Goal: Task Accomplishment & Management: Manage account settings

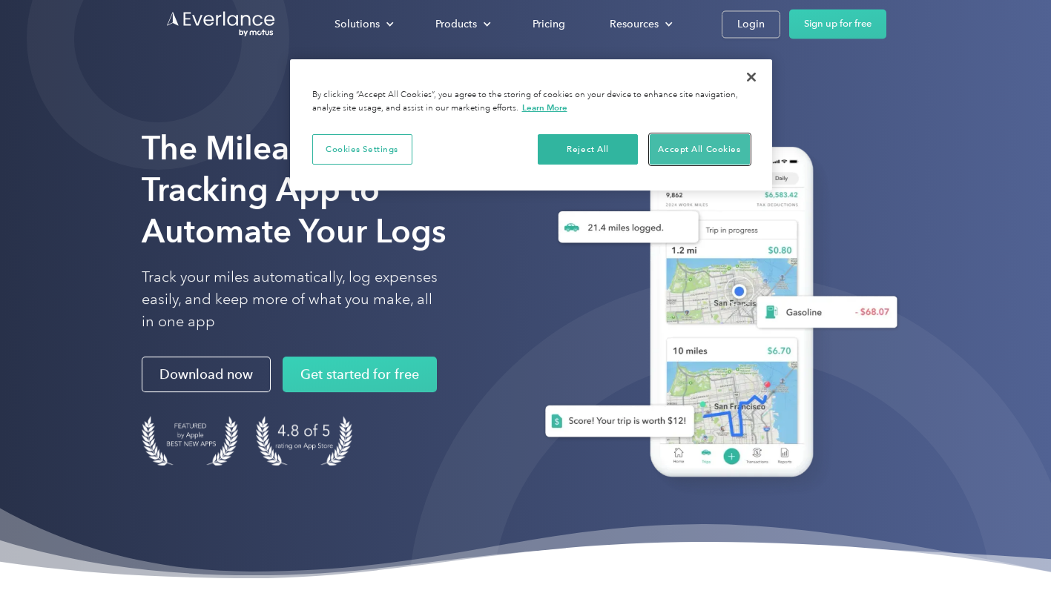
click at [686, 158] on button "Accept All Cookies" at bounding box center [700, 149] width 100 height 31
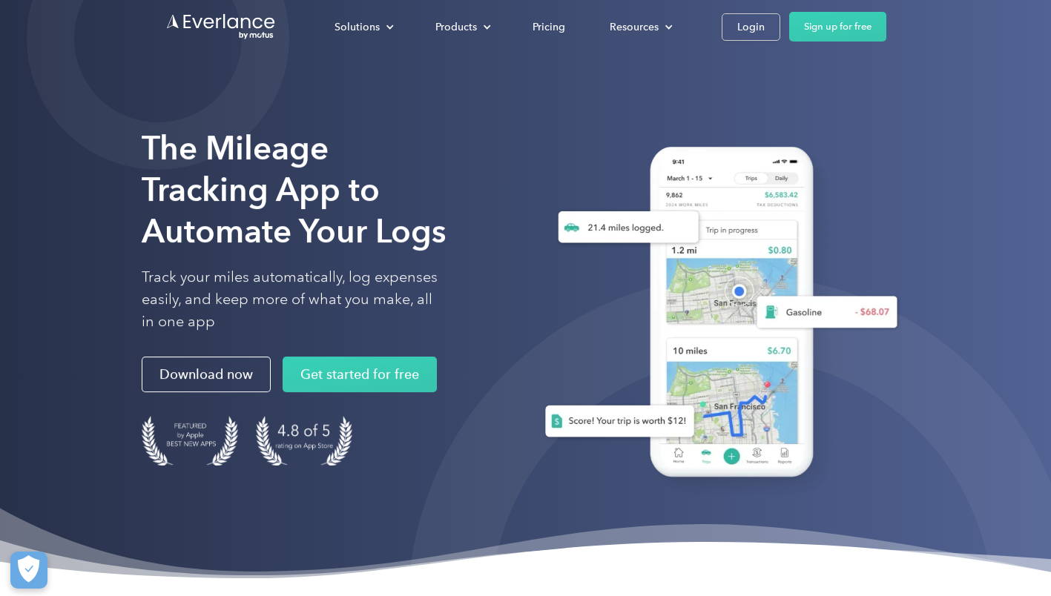
click at [741, 29] on div "Login" at bounding box center [750, 27] width 27 height 19
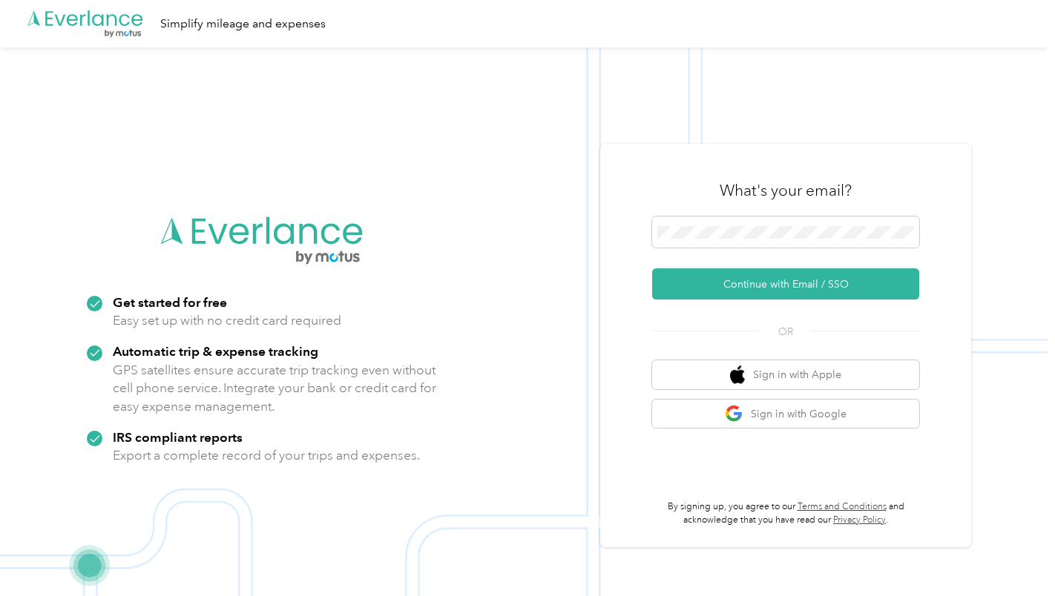
click at [760, 286] on button "Continue with Email / SSO" at bounding box center [785, 284] width 267 height 31
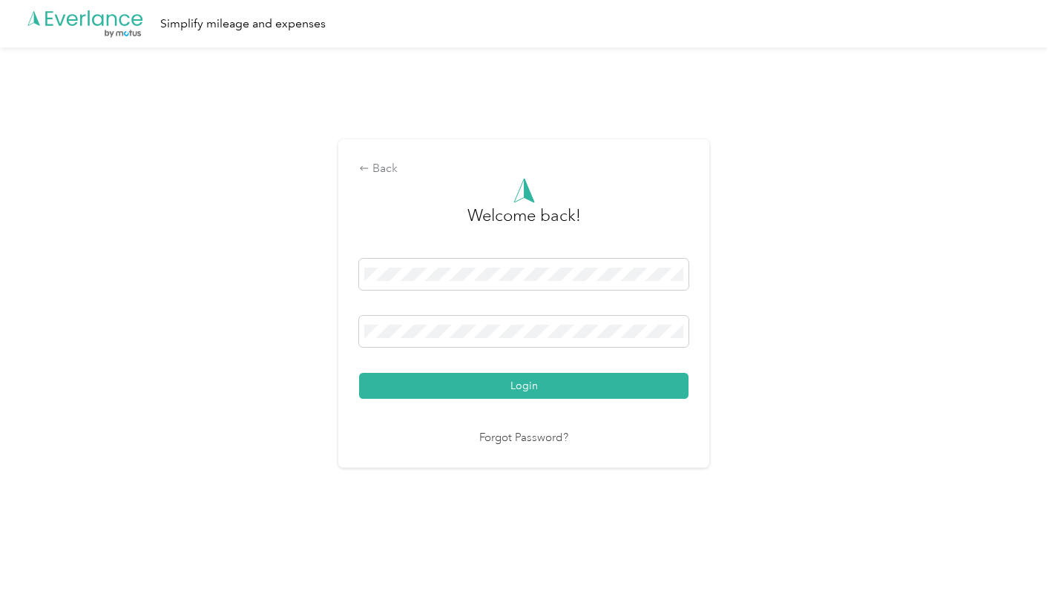
click at [359, 373] on button "Login" at bounding box center [523, 386] width 329 height 26
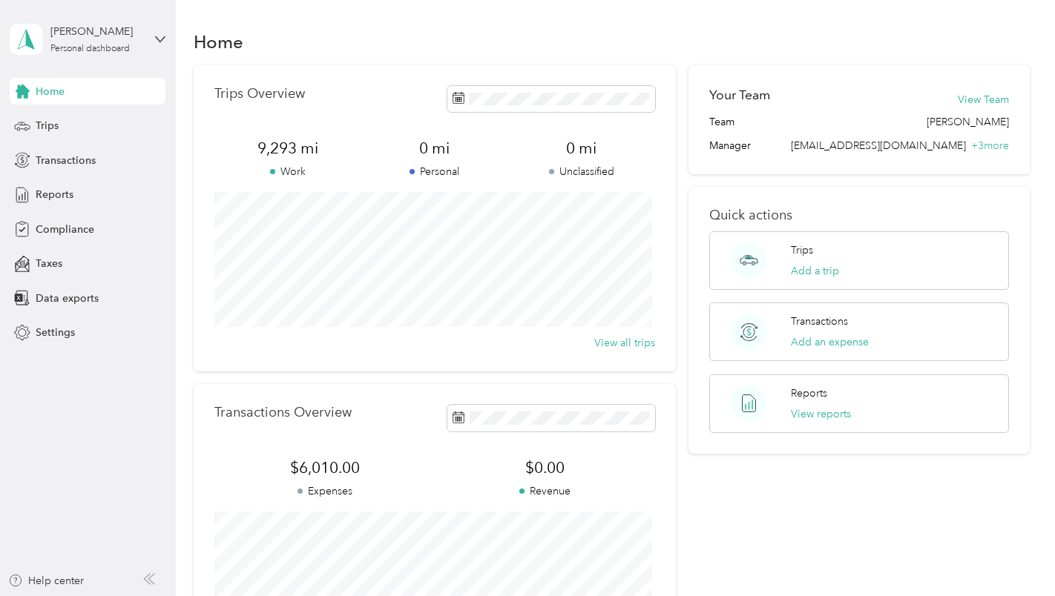
click at [28, 119] on icon at bounding box center [22, 126] width 16 height 16
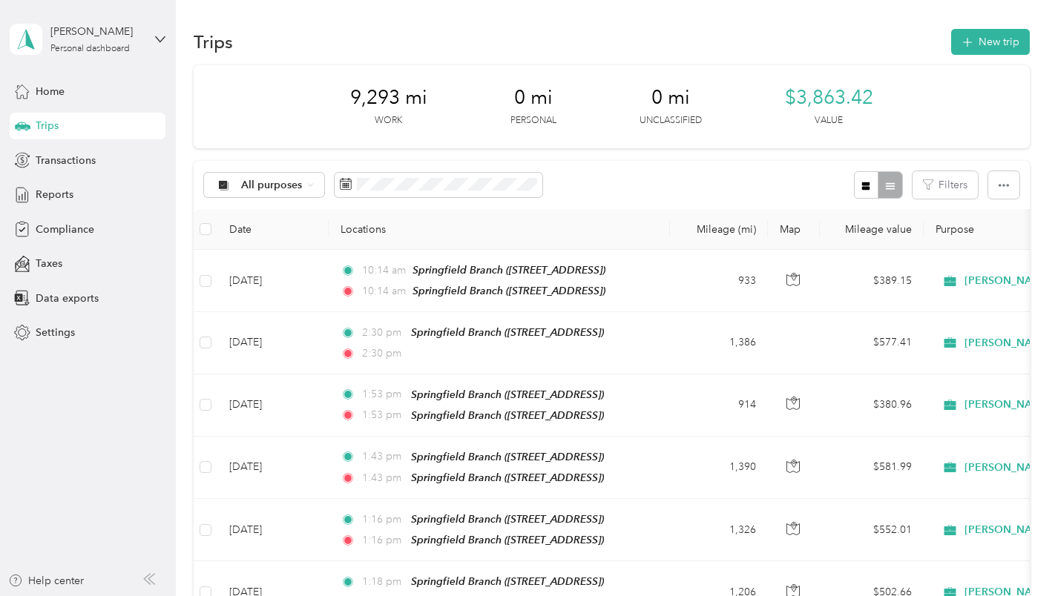
click at [1004, 39] on button "New trip" at bounding box center [990, 42] width 79 height 26
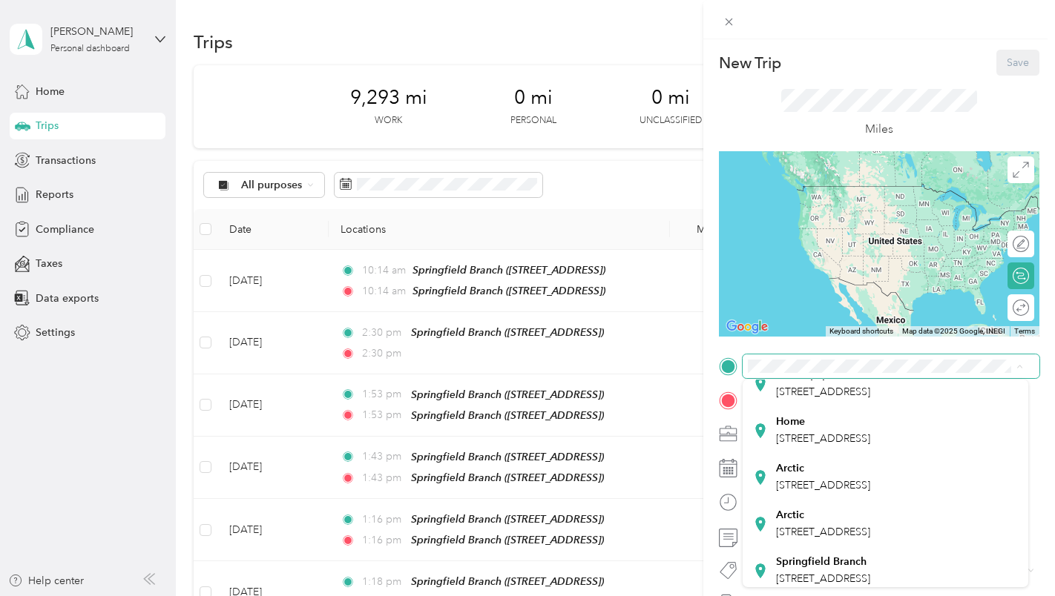
scroll to position [197, 0]
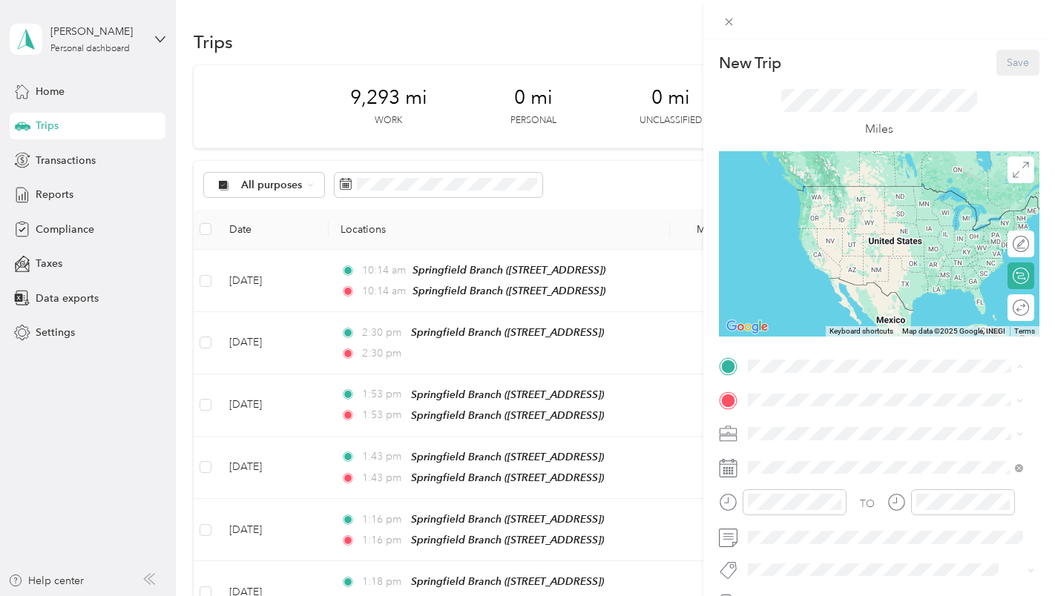
click at [808, 548] on strong "Springfield Branch" at bounding box center [821, 554] width 91 height 13
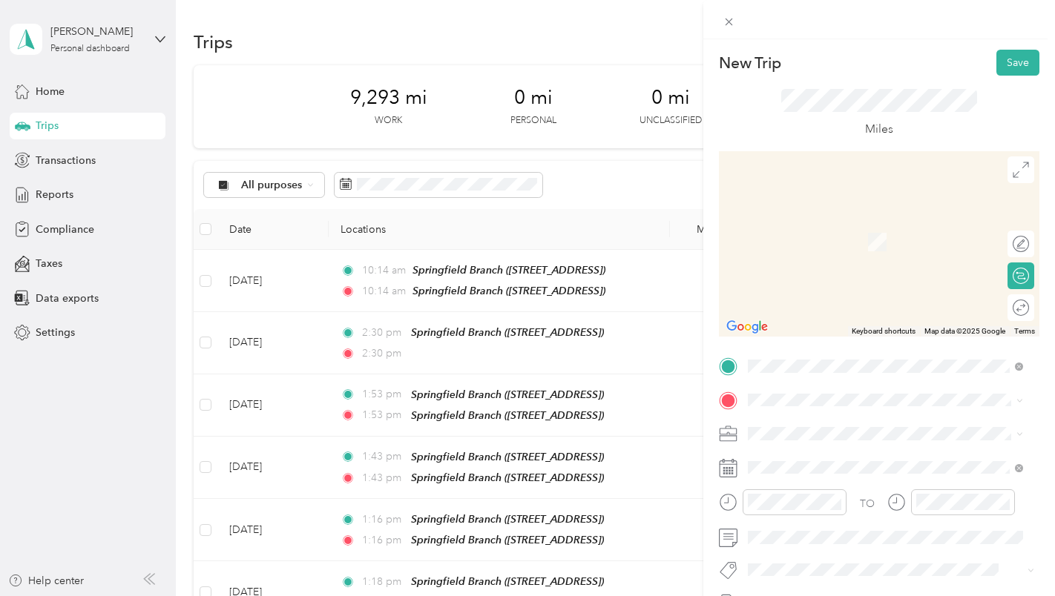
click at [813, 408] on span at bounding box center [891, 401] width 297 height 24
click at [820, 365] on span "[STREET_ADDRESS]" at bounding box center [823, 371] width 94 height 13
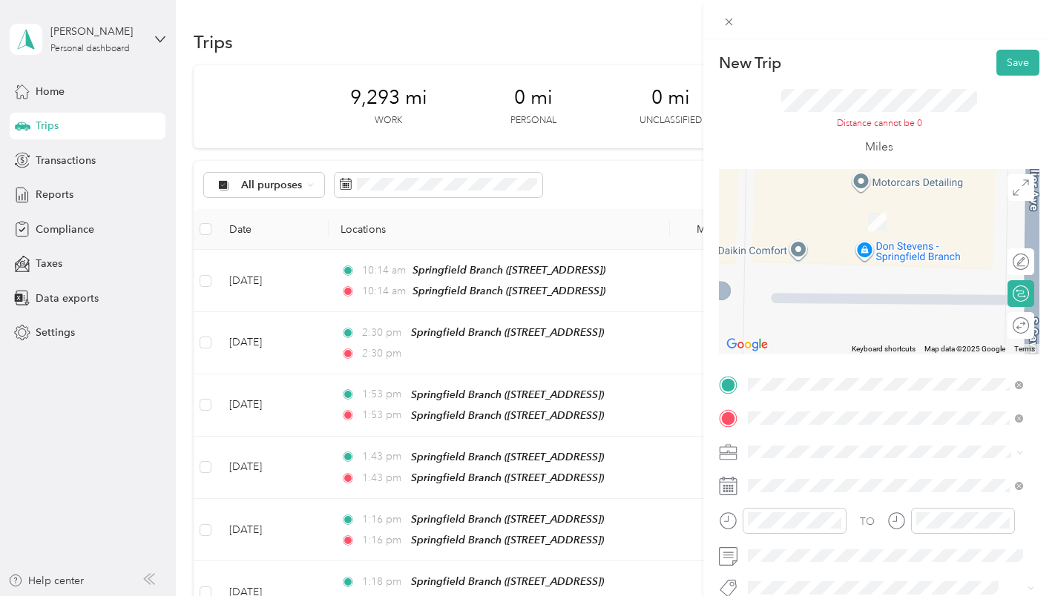
click at [1004, 53] on button "Save" at bounding box center [1017, 63] width 43 height 26
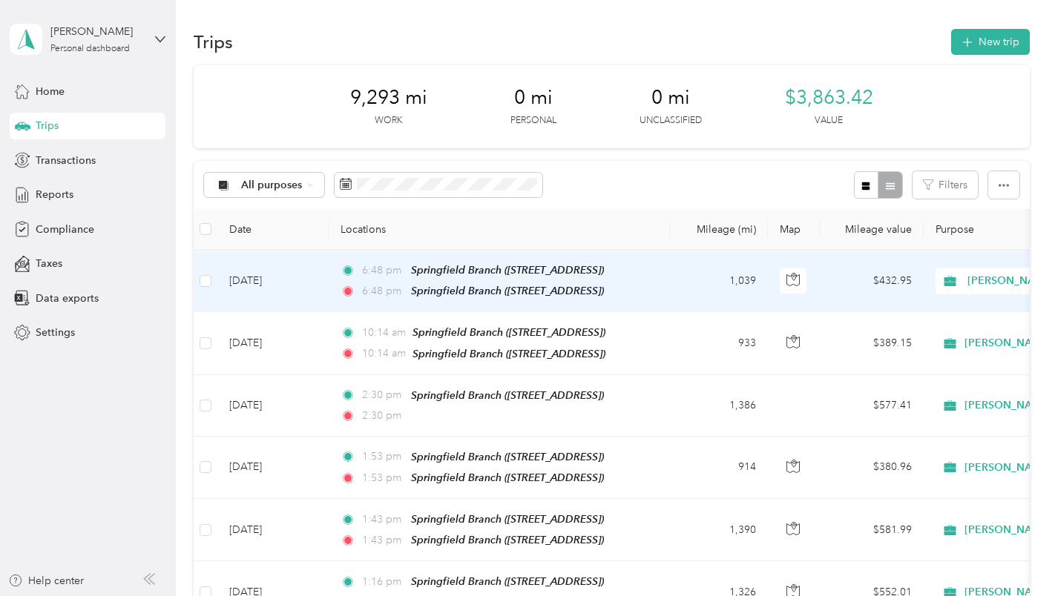
click at [617, 282] on div "6:48 pm Springfield Branch ([STREET_ADDRESS]) 6:48 pm Springfield Branch ([STRE…" at bounding box center [497, 281] width 312 height 38
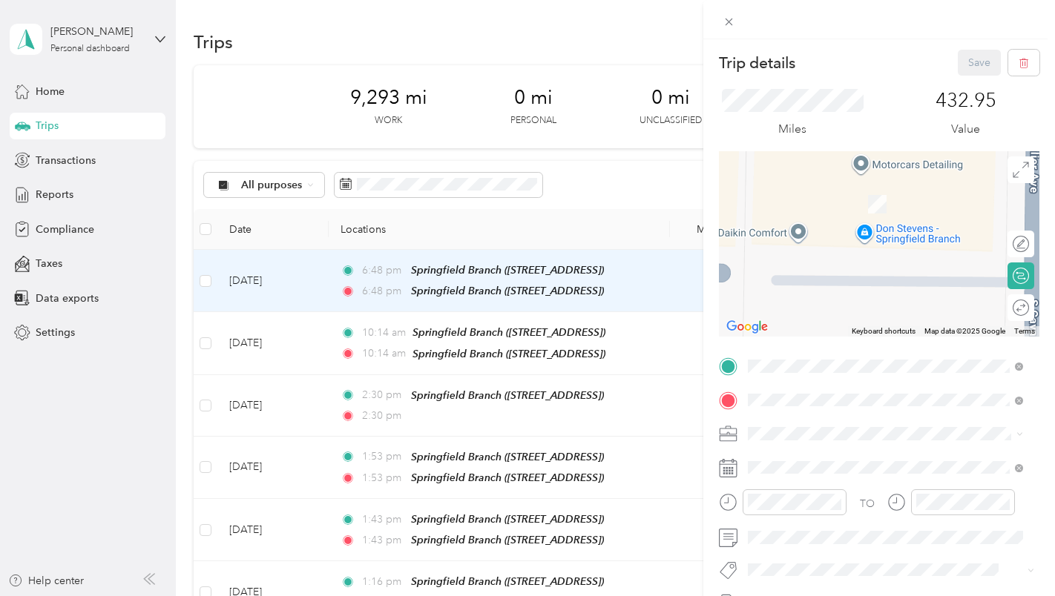
click at [673, 283] on div "Trip details Save This trip cannot be edited because it is either under review,…" at bounding box center [527, 298] width 1055 height 596
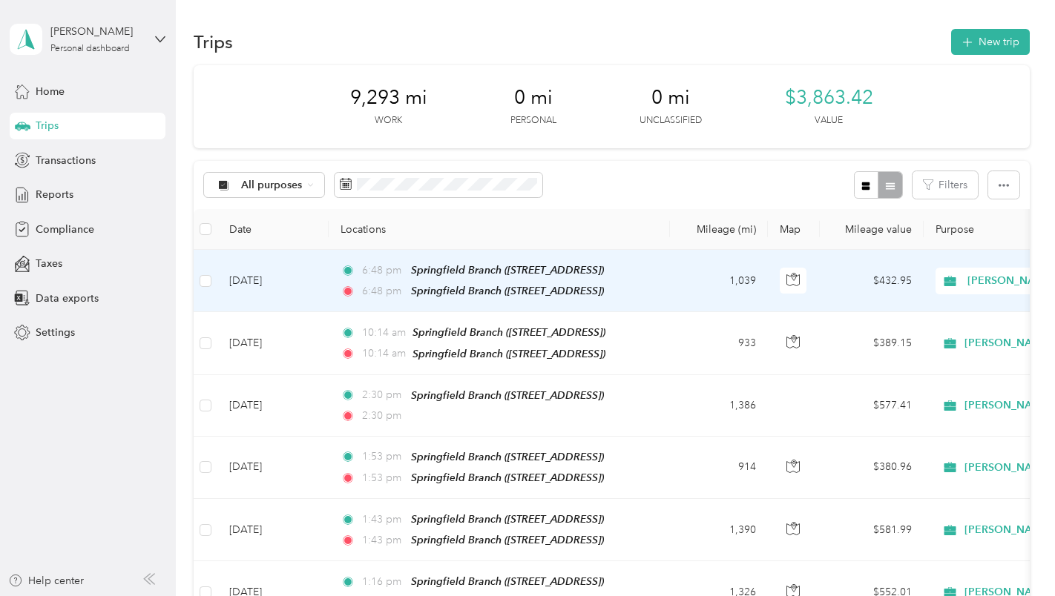
click at [319, 288] on td "[DATE]" at bounding box center [272, 281] width 111 height 62
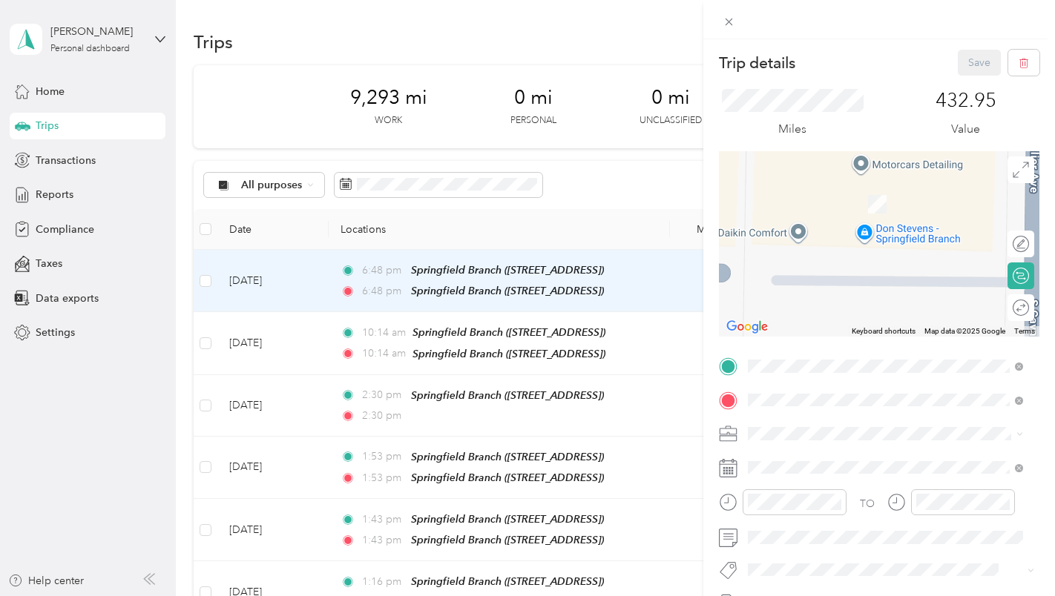
click at [84, 162] on div "Trip details Save This trip cannot be edited because it is either under review,…" at bounding box center [527, 298] width 1055 height 596
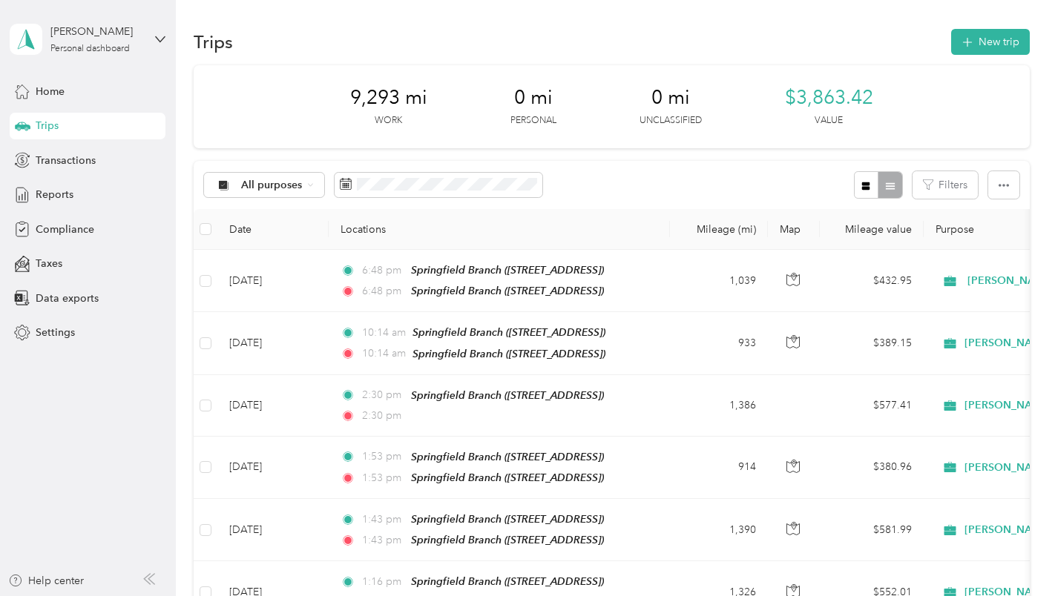
click at [87, 161] on span "Transactions" at bounding box center [66, 161] width 60 height 16
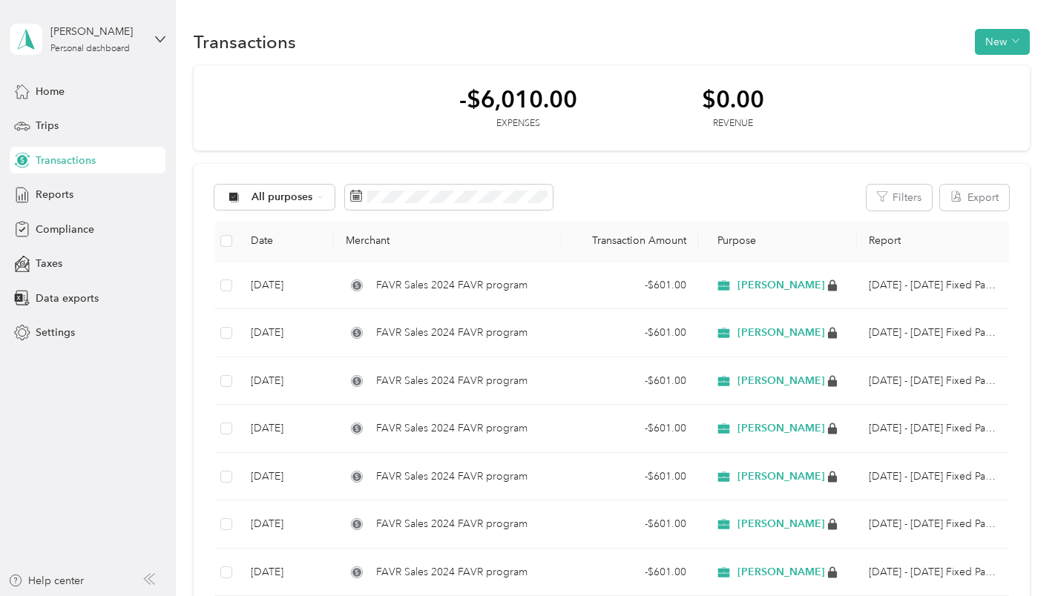
click at [100, 194] on div "Reports" at bounding box center [88, 195] width 156 height 27
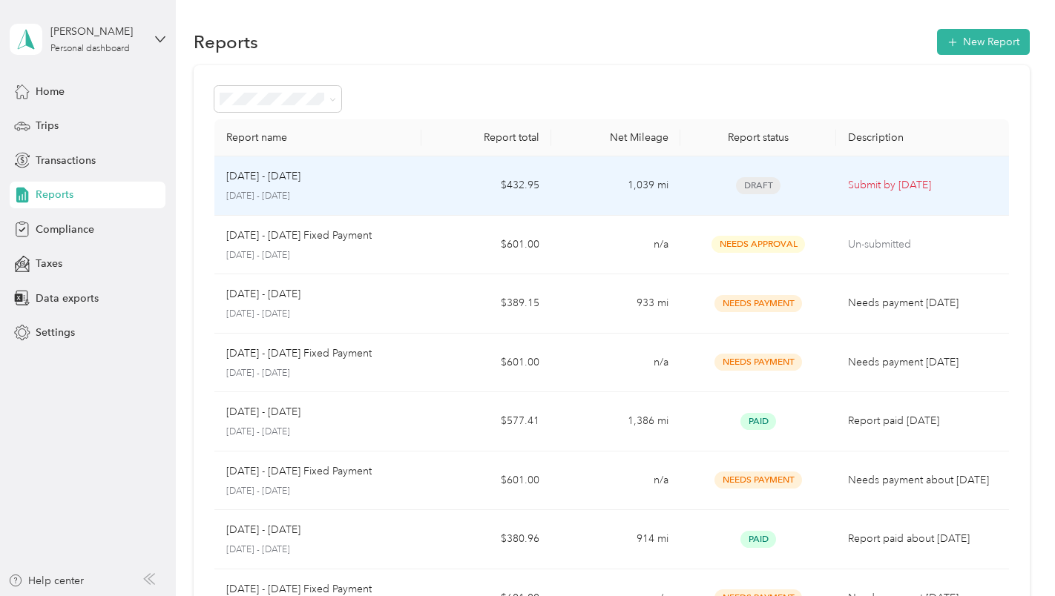
click at [919, 195] on td "Submit by [DATE]" at bounding box center [922, 186] width 173 height 59
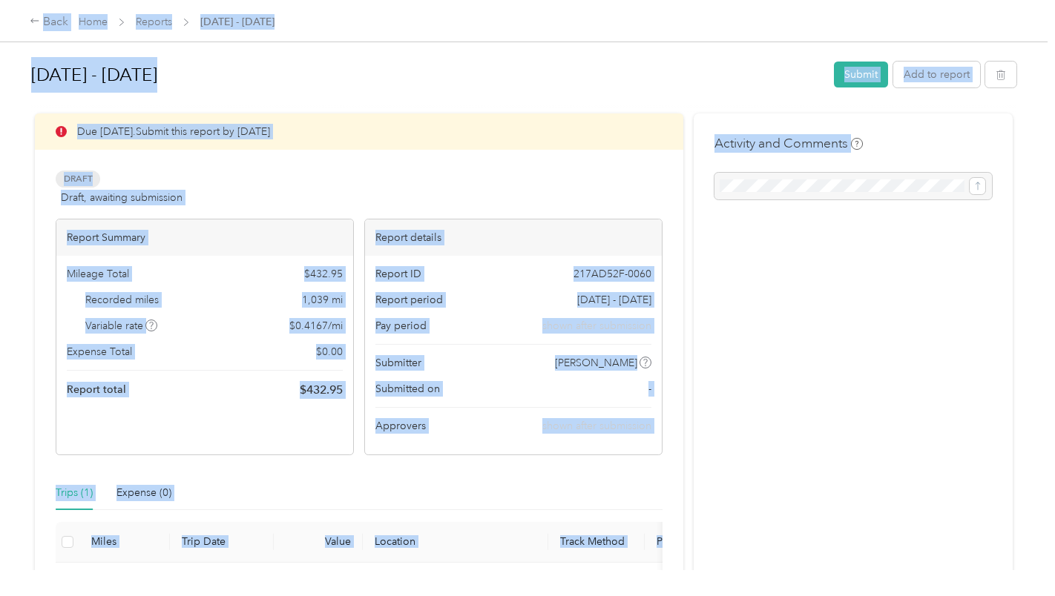
click at [918, 135] on div "Activity and Comments" at bounding box center [852, 167] width 277 height 66
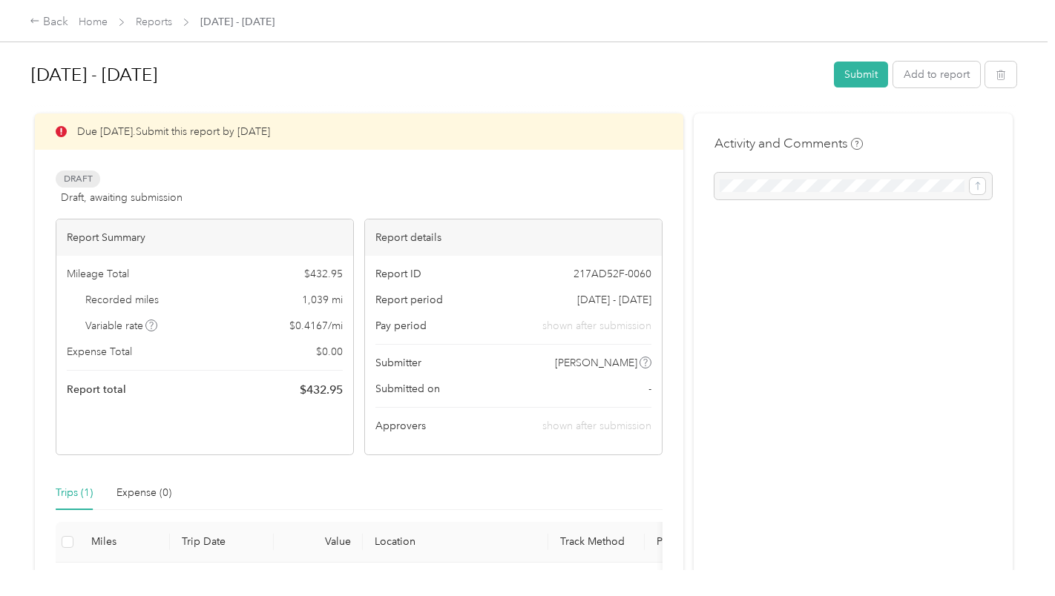
click at [852, 72] on button "Submit" at bounding box center [861, 75] width 54 height 26
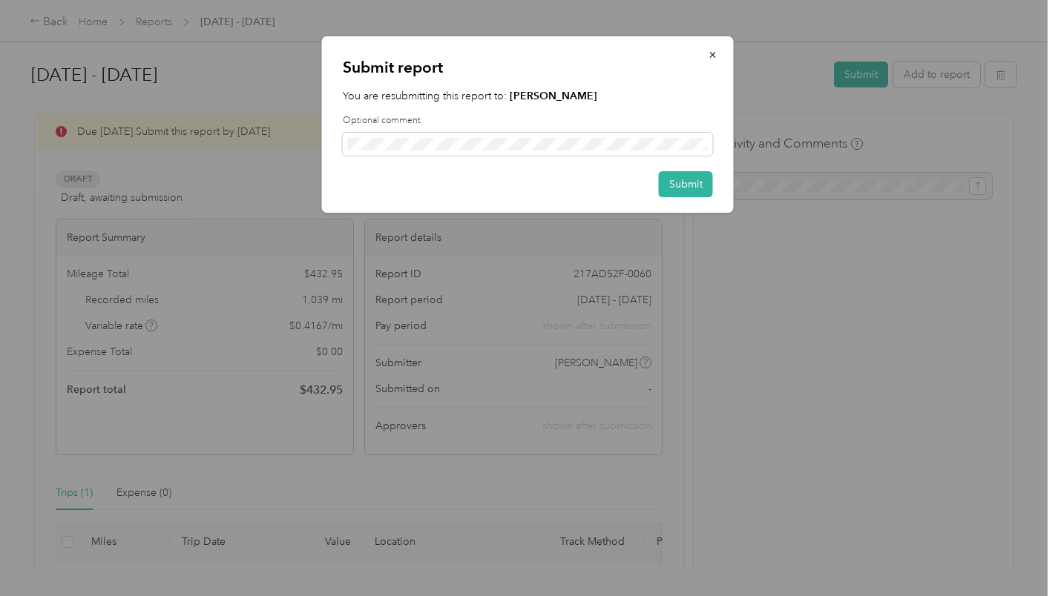
click at [683, 183] on button "Submit" at bounding box center [686, 184] width 54 height 26
